Goal: Task Accomplishment & Management: Complete application form

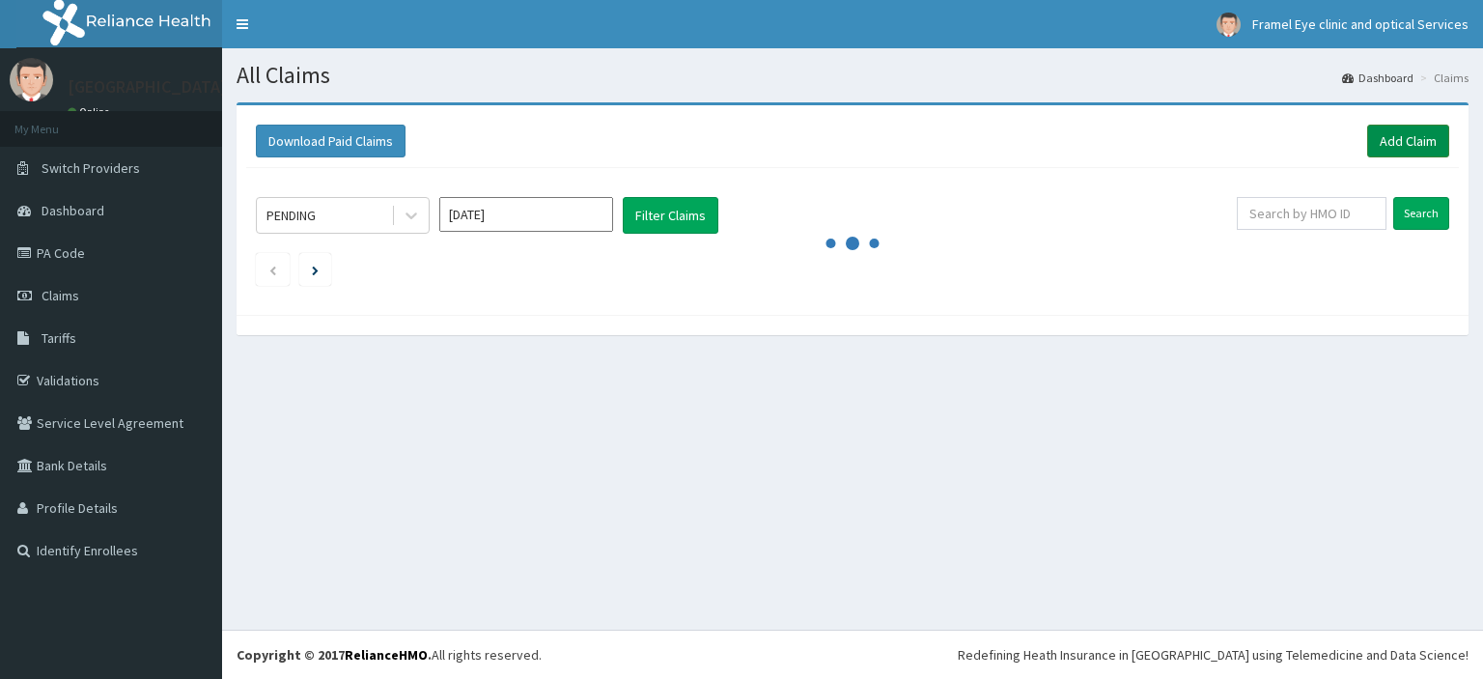
click at [1409, 148] on link "Add Claim" at bounding box center [1408, 141] width 82 height 33
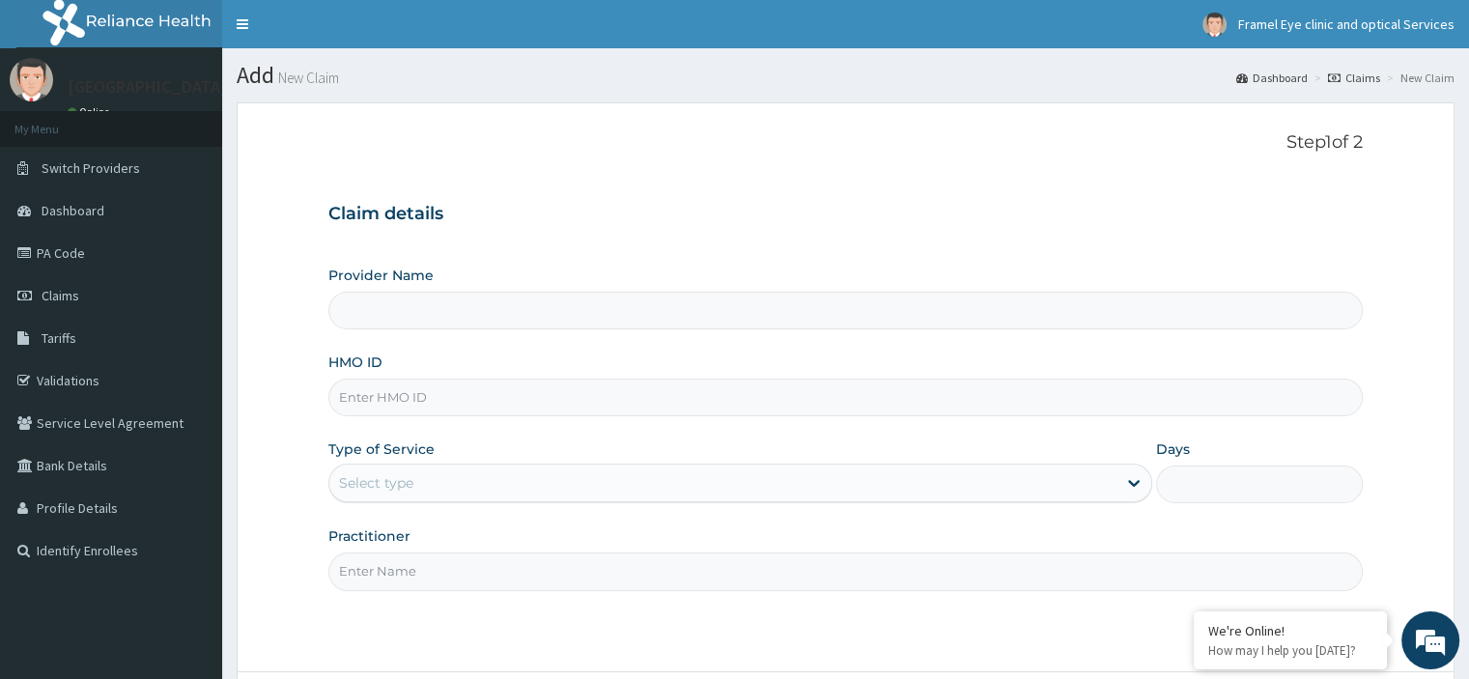
click at [533, 402] on input "HMO ID" at bounding box center [844, 398] width 1033 height 38
click at [816, 401] on input "HMO ID" at bounding box center [844, 398] width 1033 height 38
click at [833, 397] on input "HMO ID" at bounding box center [844, 398] width 1033 height 38
click at [821, 402] on input "HMO ID" at bounding box center [844, 398] width 1033 height 38
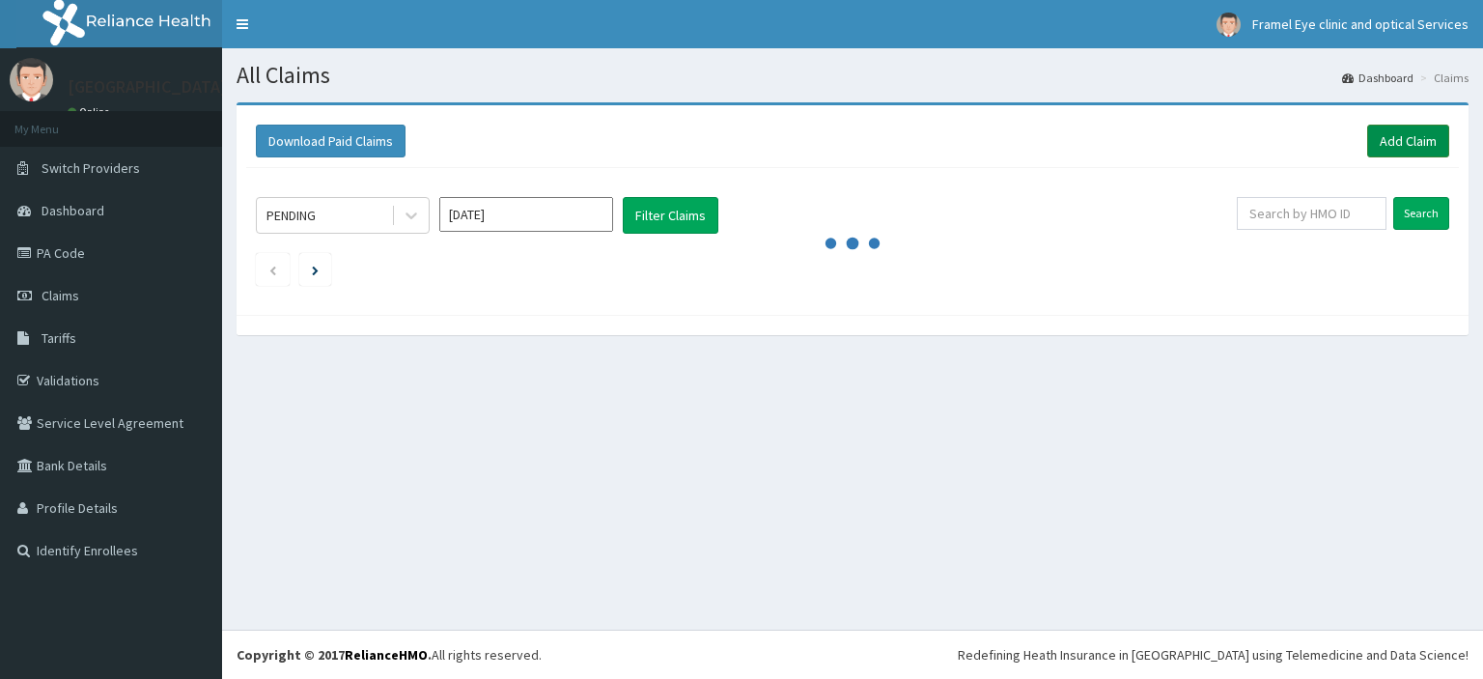
click at [1421, 141] on link "Add Claim" at bounding box center [1408, 141] width 82 height 33
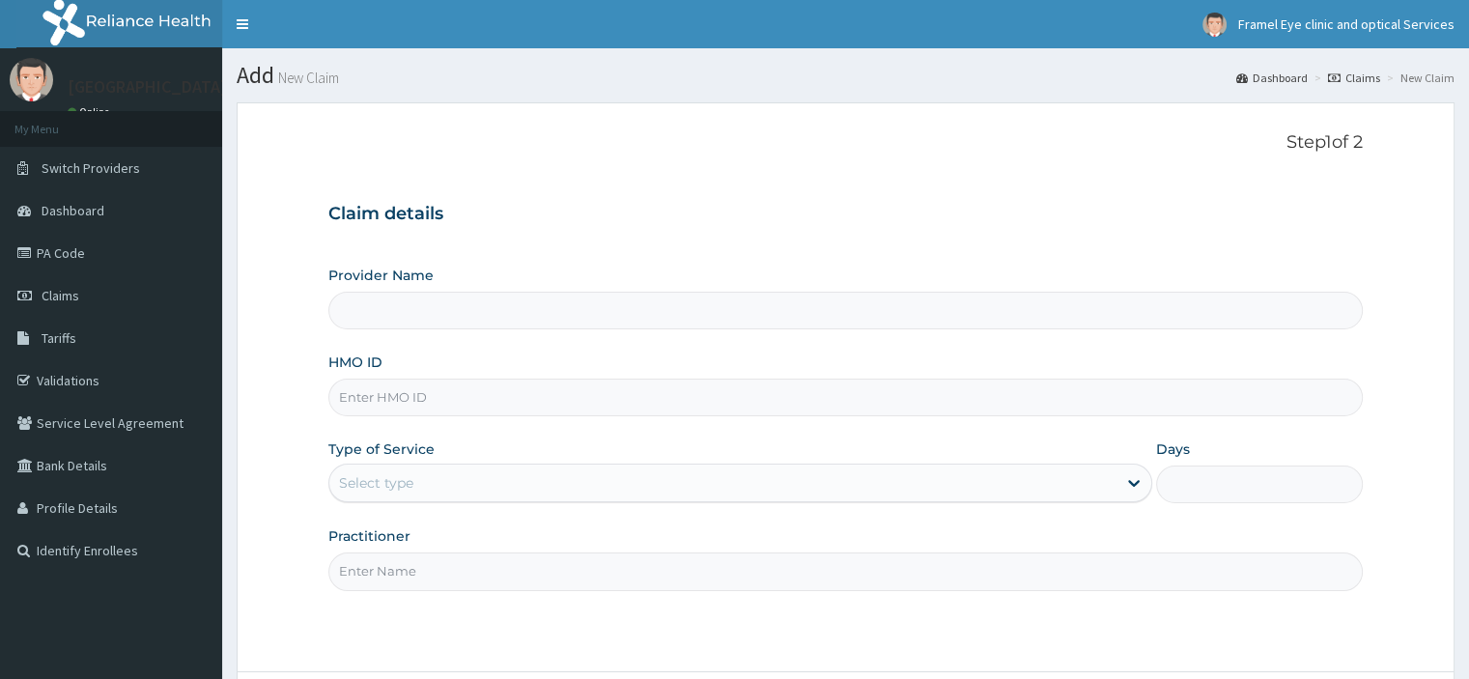
click at [524, 399] on input "HMO ID" at bounding box center [844, 398] width 1033 height 38
type input "[GEOGRAPHIC_DATA]"
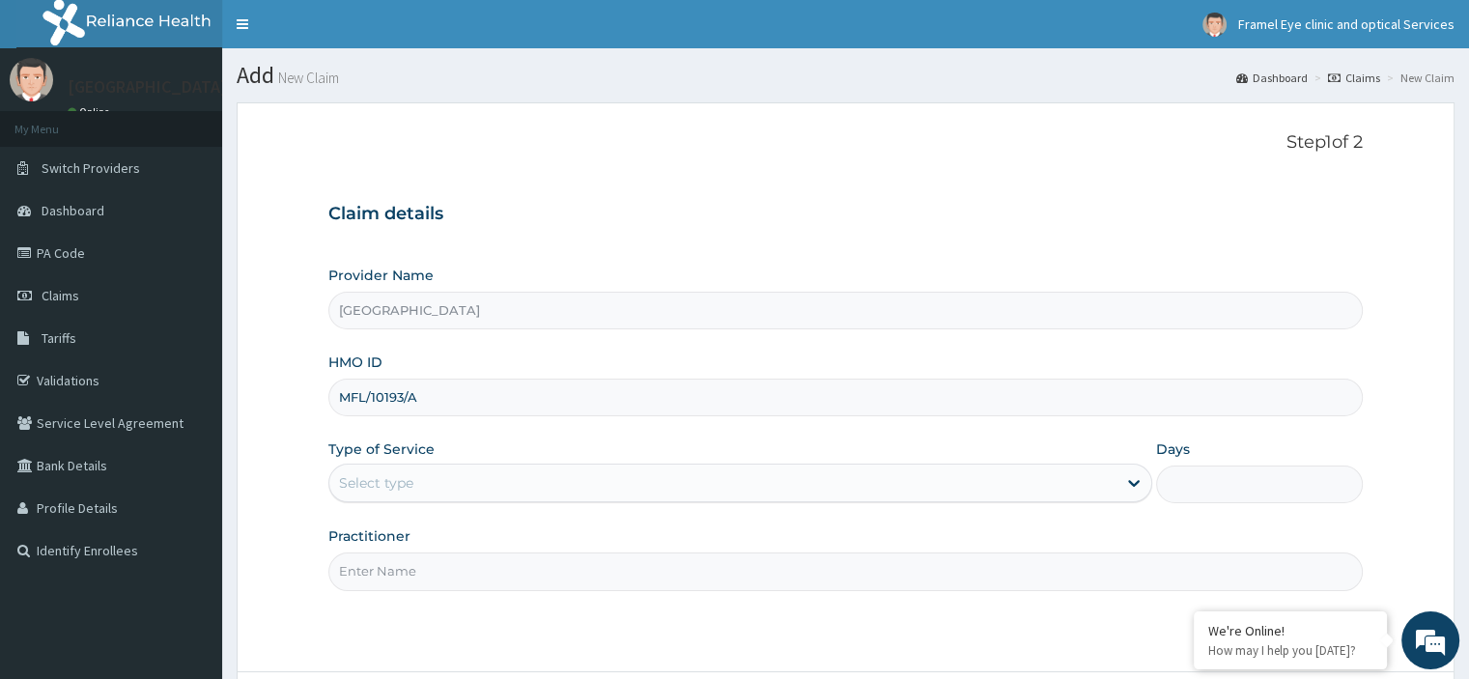
type input "MFL/10193/A"
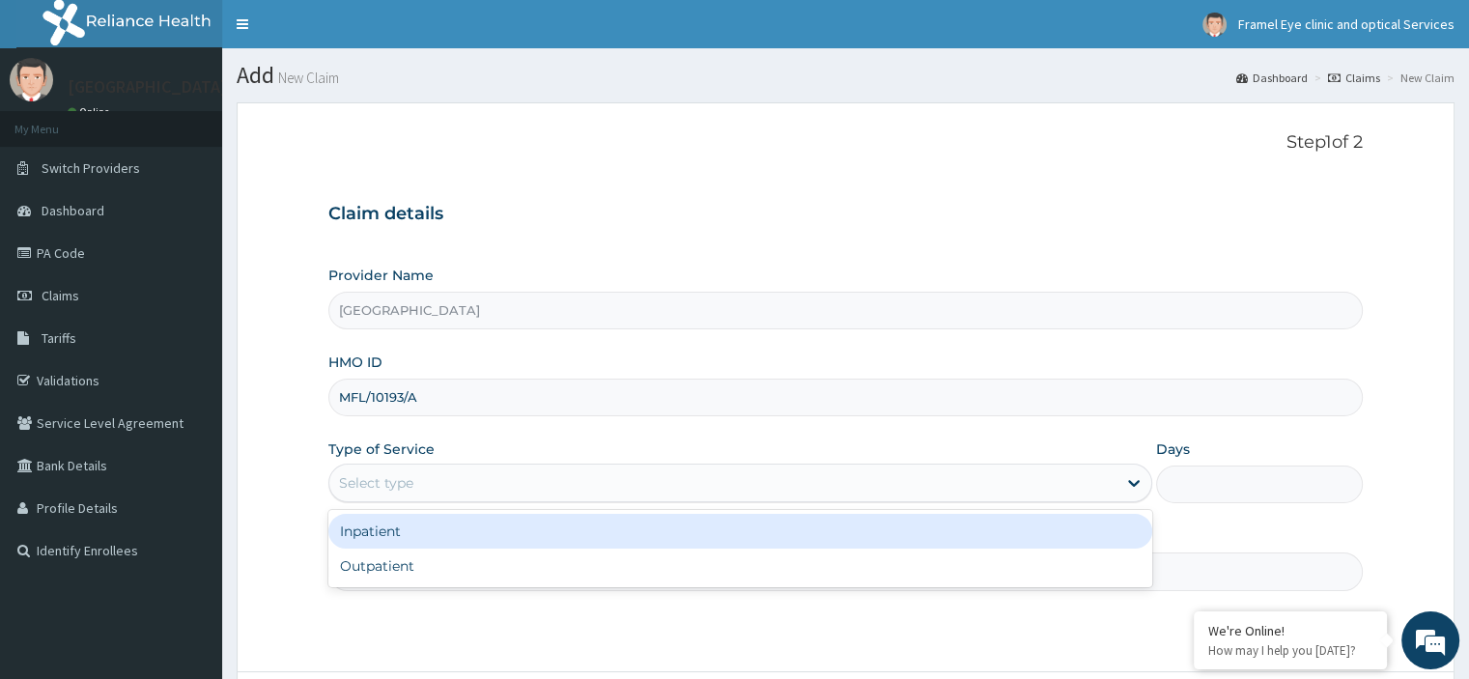
click at [571, 573] on div "Outpatient" at bounding box center [740, 565] width 824 height 35
type input "1"
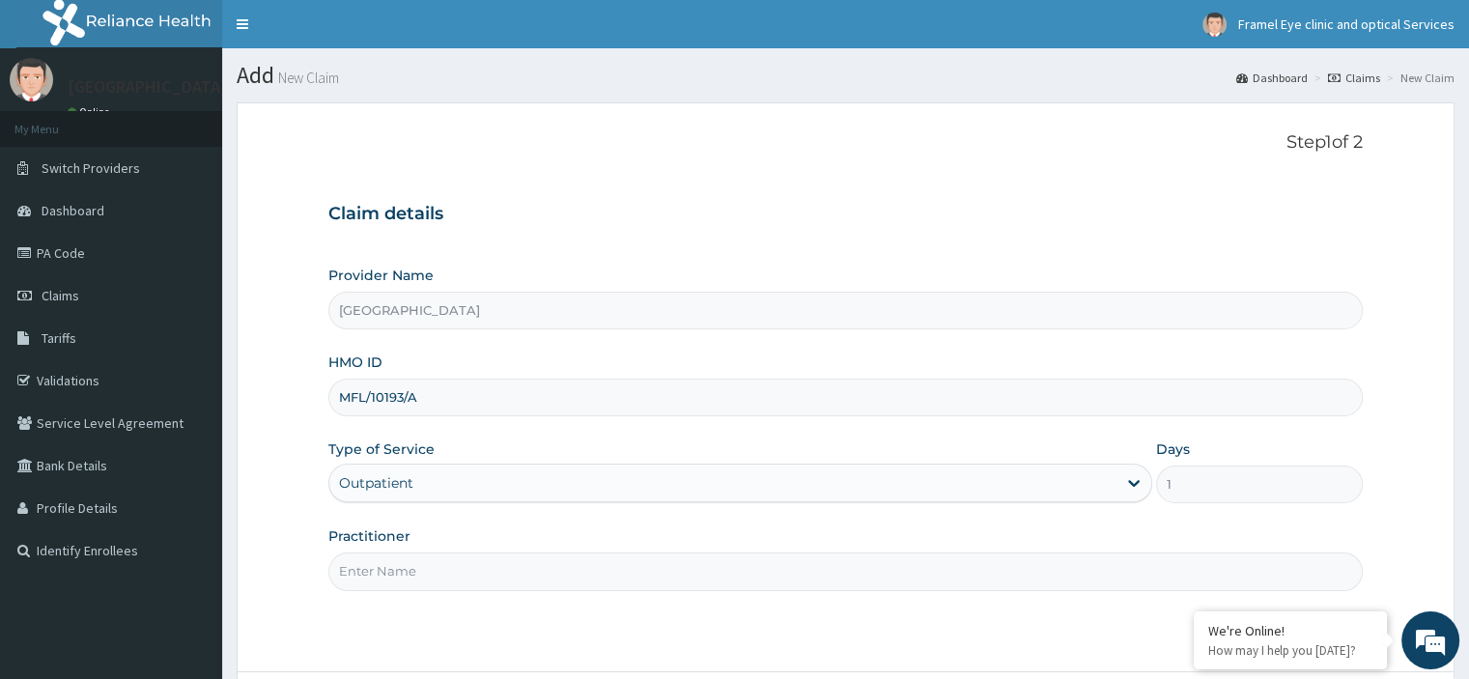
click at [574, 572] on input "Practitioner" at bounding box center [844, 571] width 1033 height 38
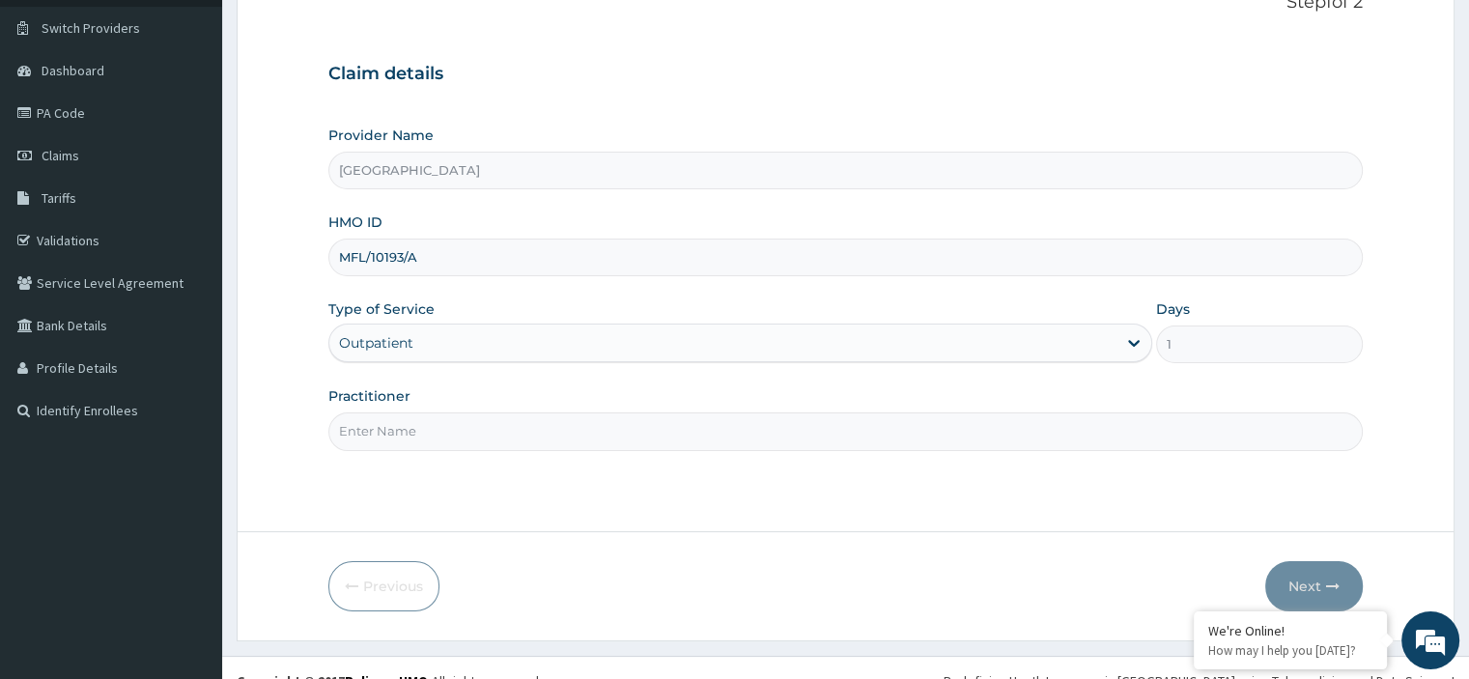
scroll to position [165, 0]
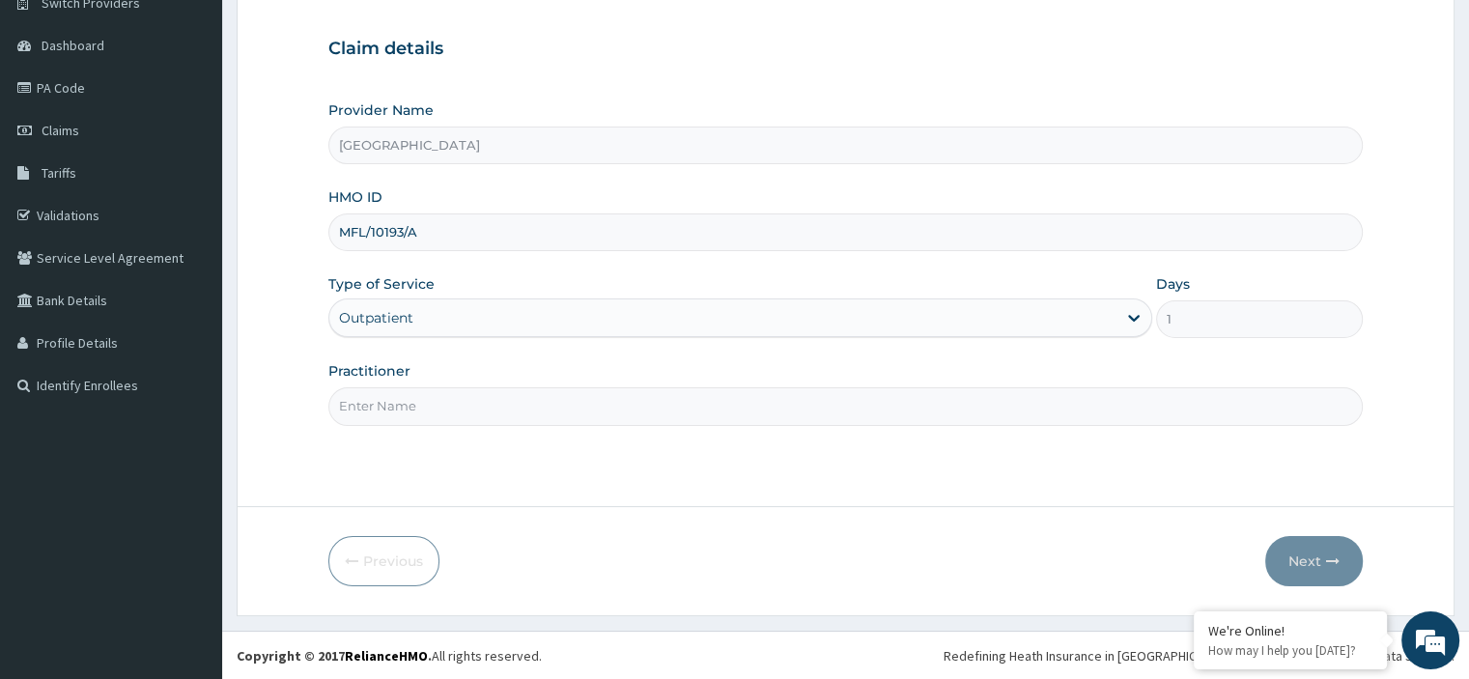
click at [611, 406] on input "Practitioner" at bounding box center [844, 406] width 1033 height 38
type input "DR MUHAMMED"
click at [1315, 557] on button "Next" at bounding box center [1314, 561] width 98 height 50
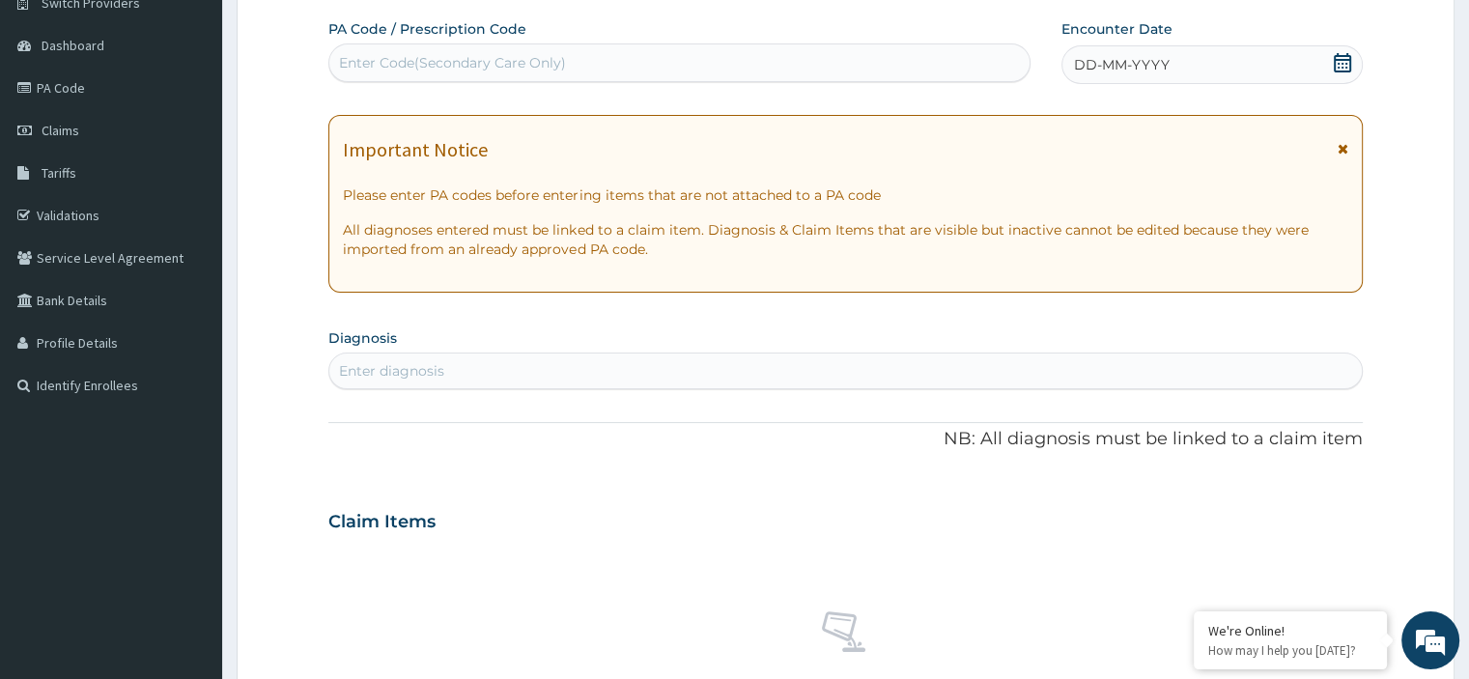
click at [1199, 81] on div "DD-MM-YYYY" at bounding box center [1211, 64] width 300 height 39
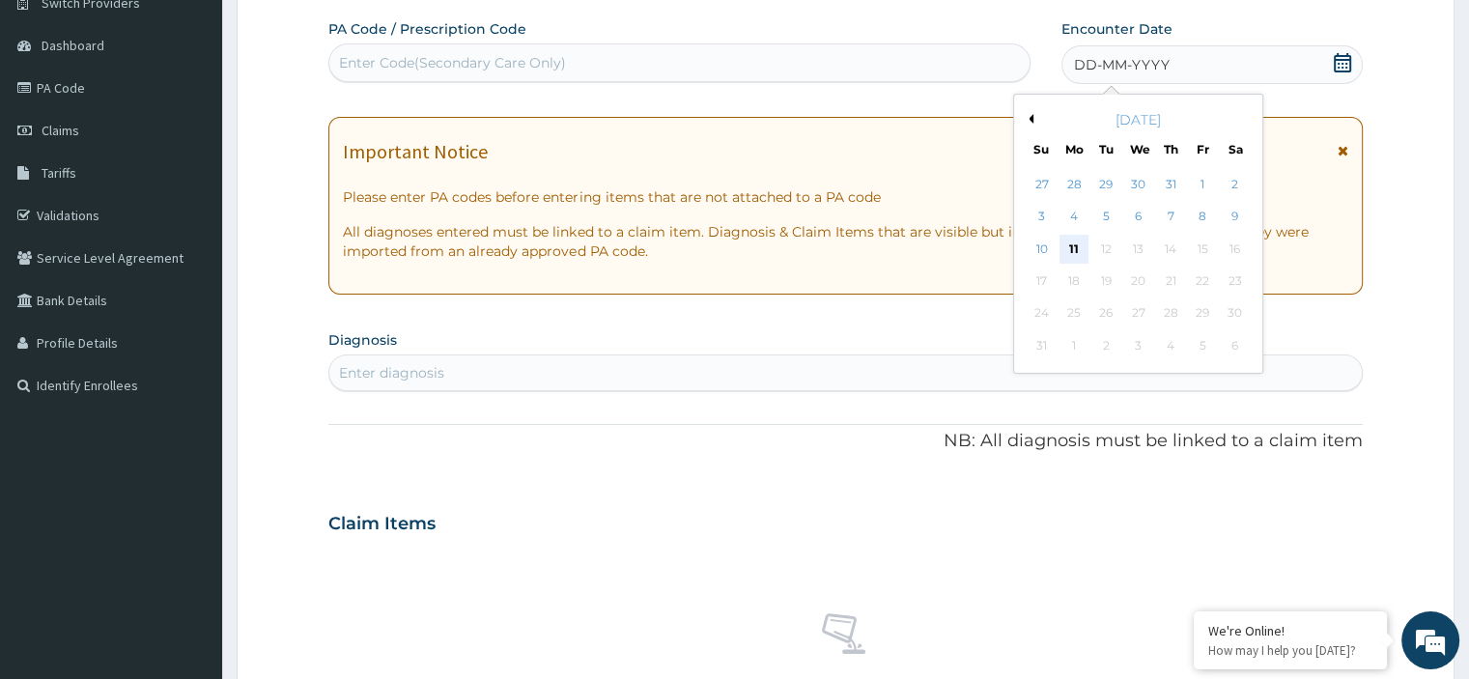
click at [1078, 254] on div "11" at bounding box center [1073, 249] width 29 height 29
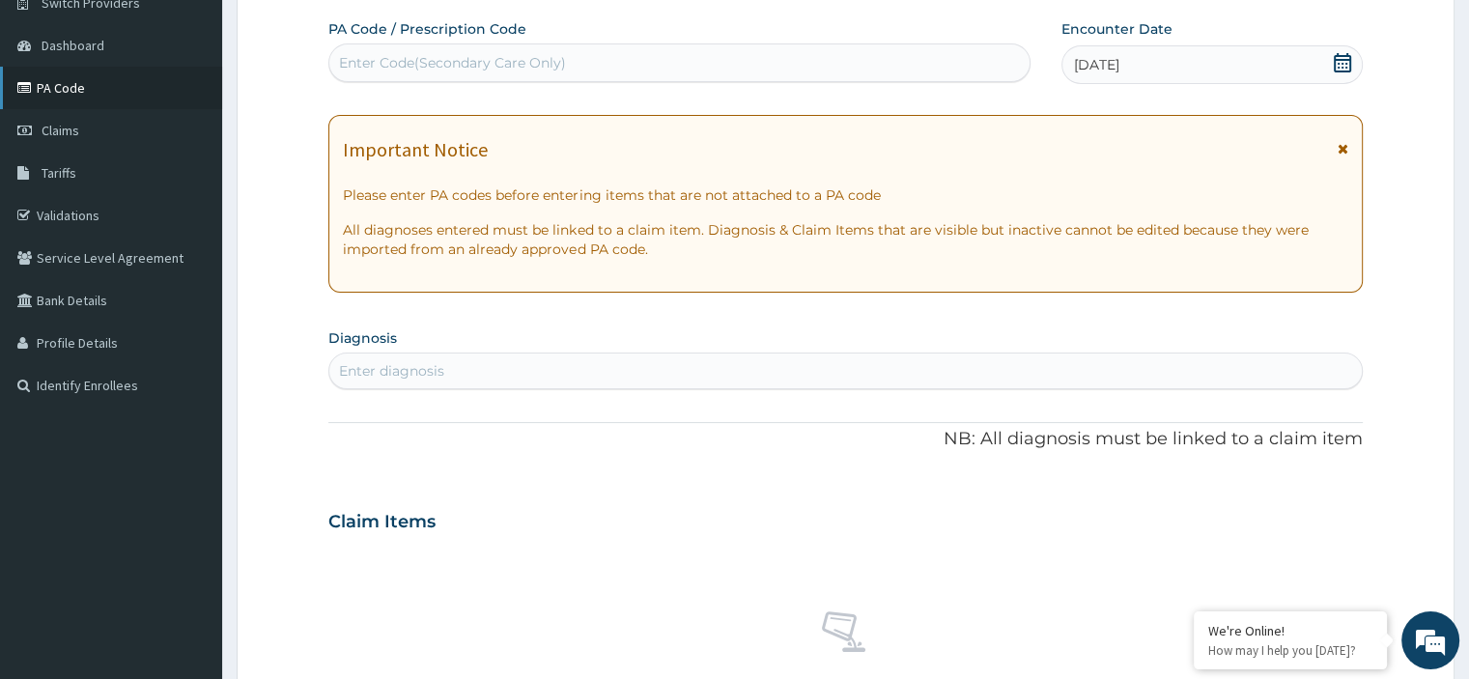
click at [114, 87] on link "PA Code" at bounding box center [111, 88] width 222 height 42
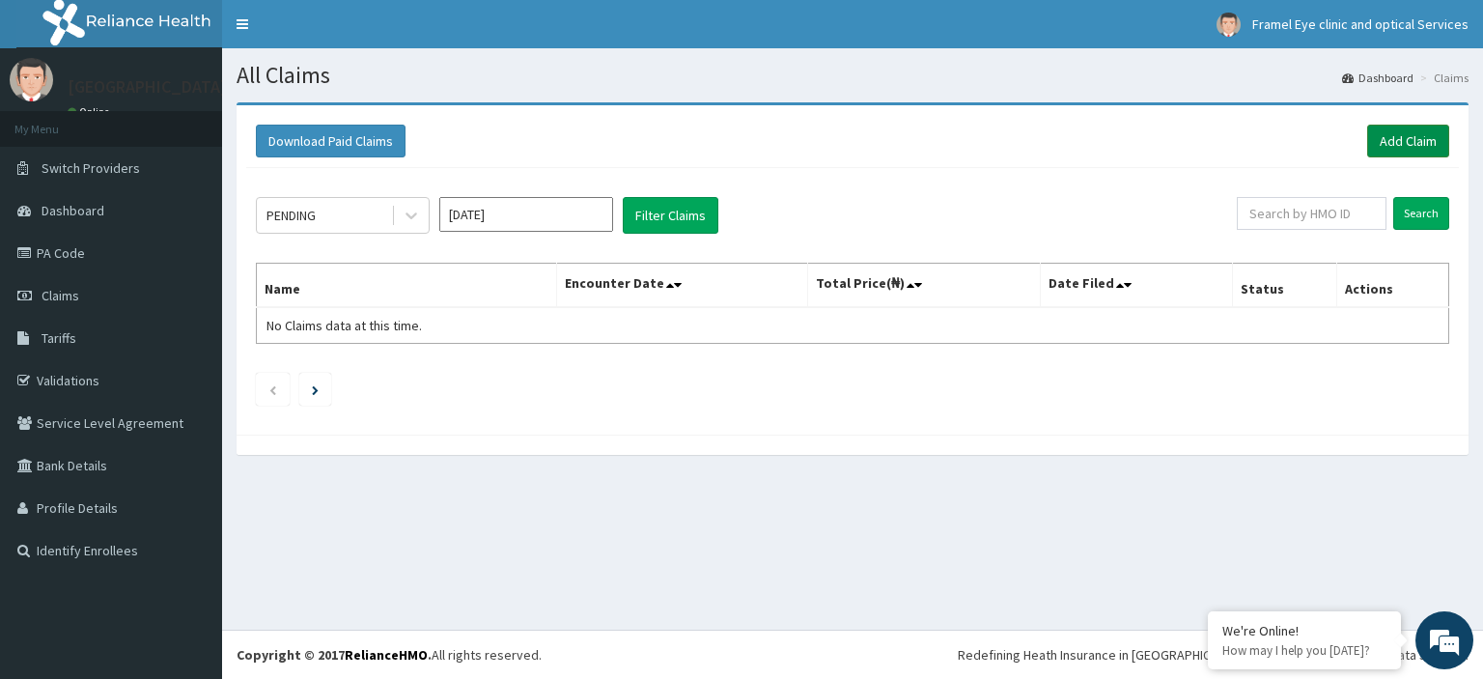
click at [1411, 150] on link "Add Claim" at bounding box center [1408, 141] width 82 height 33
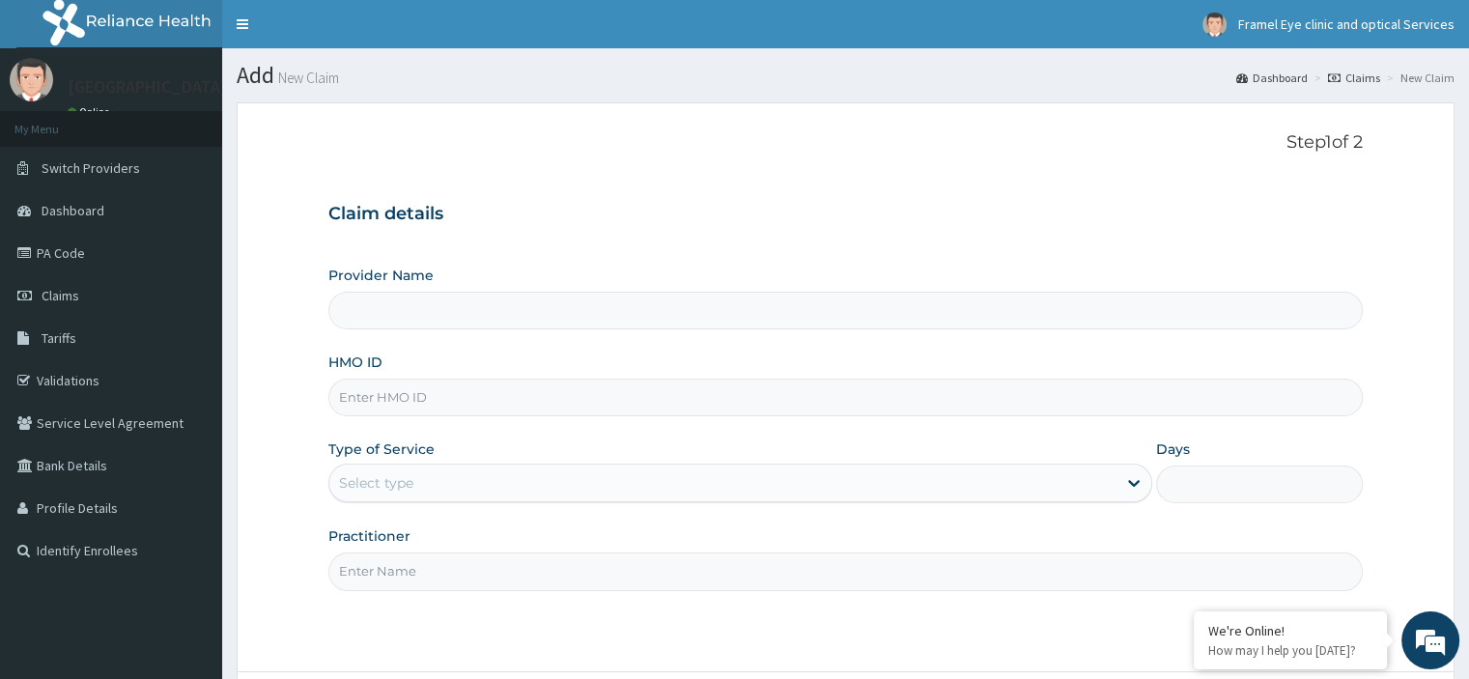
type input "[GEOGRAPHIC_DATA]"
click at [827, 397] on input "HMO ID" at bounding box center [844, 398] width 1033 height 38
type input "R"
click at [64, 266] on link "PA Code" at bounding box center [111, 253] width 222 height 42
